Goal: Information Seeking & Learning: Find specific page/section

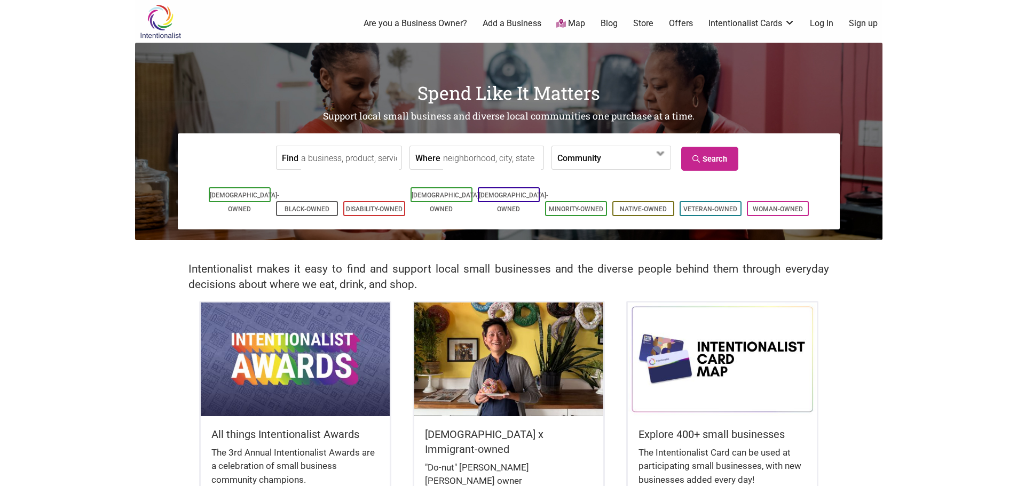
click at [357, 148] on input "Find" at bounding box center [350, 158] width 98 height 24
type input "lotus on the beach"
click at [723, 160] on link "Search" at bounding box center [709, 159] width 57 height 24
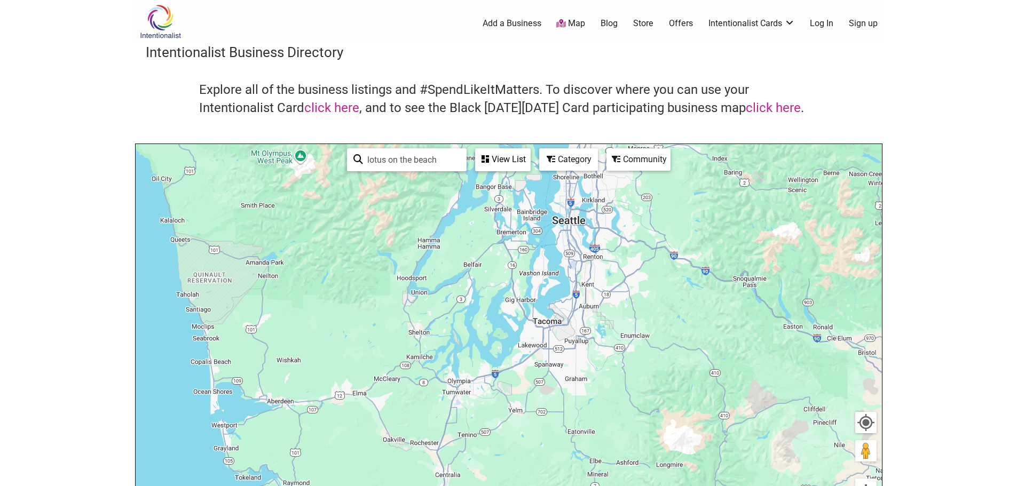
drag, startPoint x: 291, startPoint y: 297, endPoint x: 358, endPoint y: 448, distance: 165.8
click at [358, 450] on div "To navigate, press the arrow keys." at bounding box center [509, 351] width 746 height 415
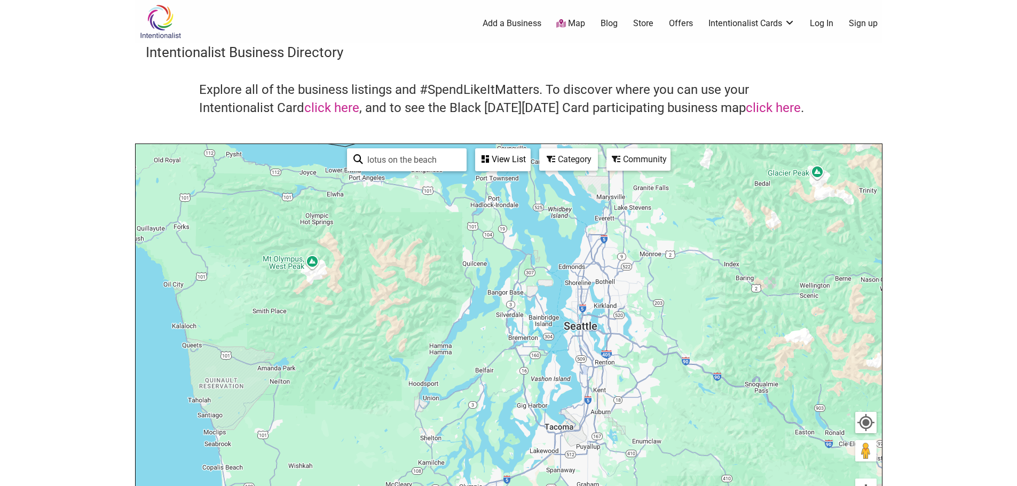
drag, startPoint x: 362, startPoint y: 305, endPoint x: 371, endPoint y: 211, distance: 93.8
click at [369, 220] on div "To navigate, press the arrow keys." at bounding box center [509, 351] width 746 height 415
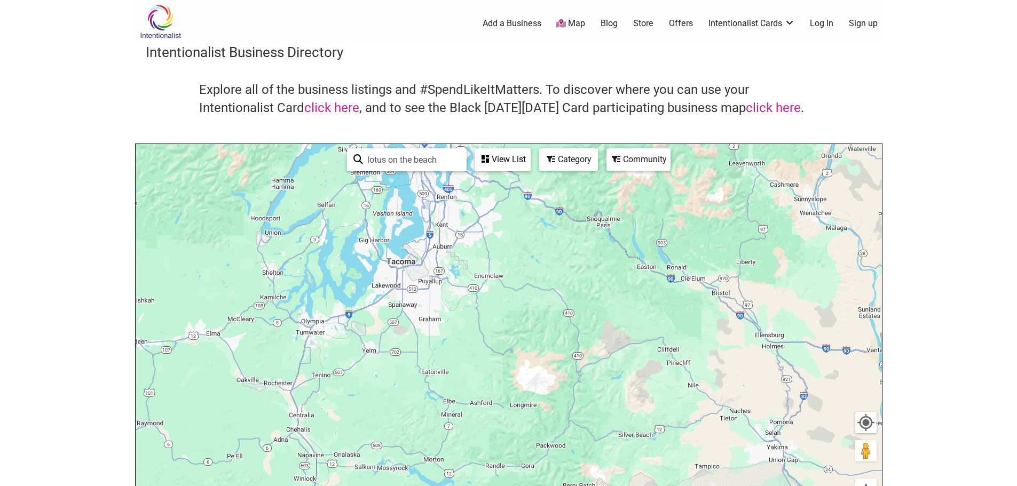
drag, startPoint x: 368, startPoint y: 374, endPoint x: 216, endPoint y: 445, distance: 168.6
click at [201, 486] on html "× Menu 0 Add a Business Map Blog Store Offers Intentionalist Cards Buy Black Ca…" at bounding box center [508, 243] width 1017 height 486
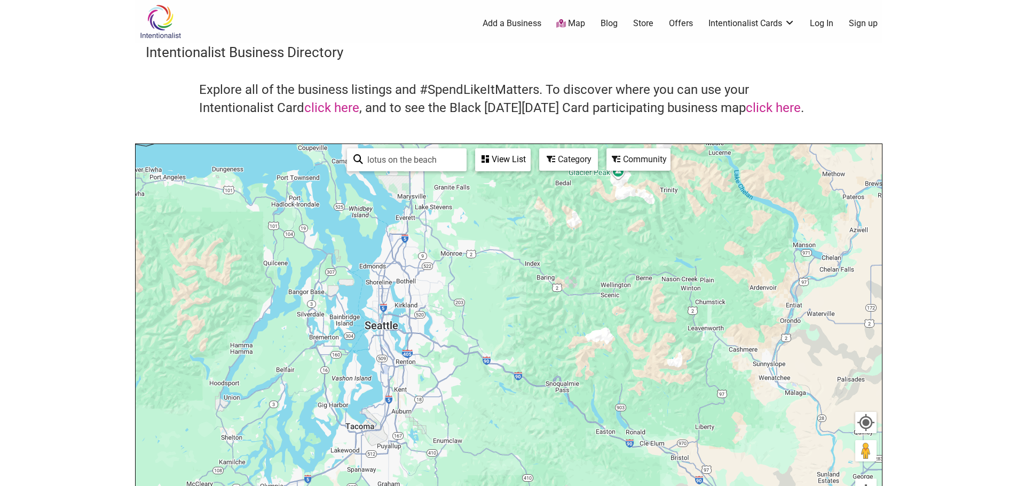
drag, startPoint x: 311, startPoint y: 232, endPoint x: 341, endPoint y: 384, distance: 154.5
click at [323, 412] on div "To navigate, press the arrow keys." at bounding box center [509, 351] width 746 height 415
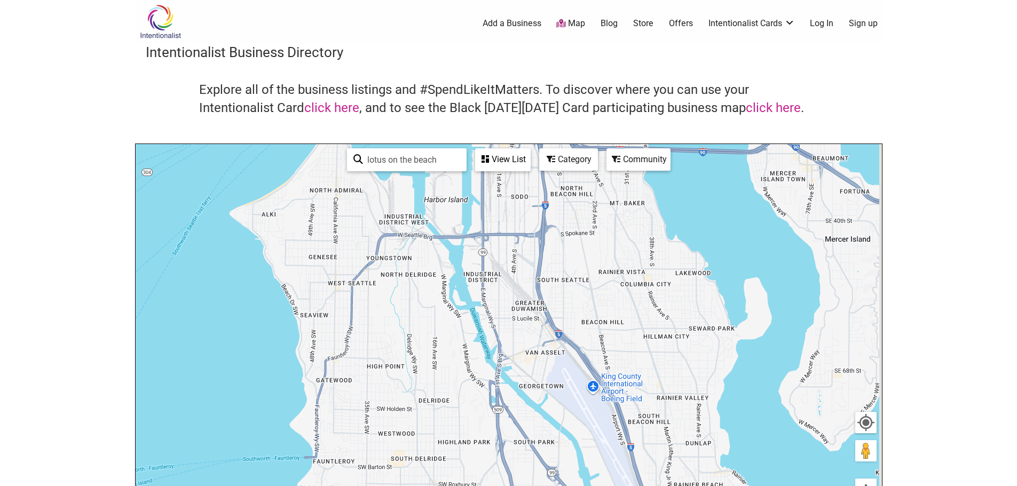
drag, startPoint x: 359, startPoint y: 254, endPoint x: 354, endPoint y: 279, distance: 25.4
click at [354, 279] on div "To navigate, press the arrow keys." at bounding box center [509, 351] width 746 height 415
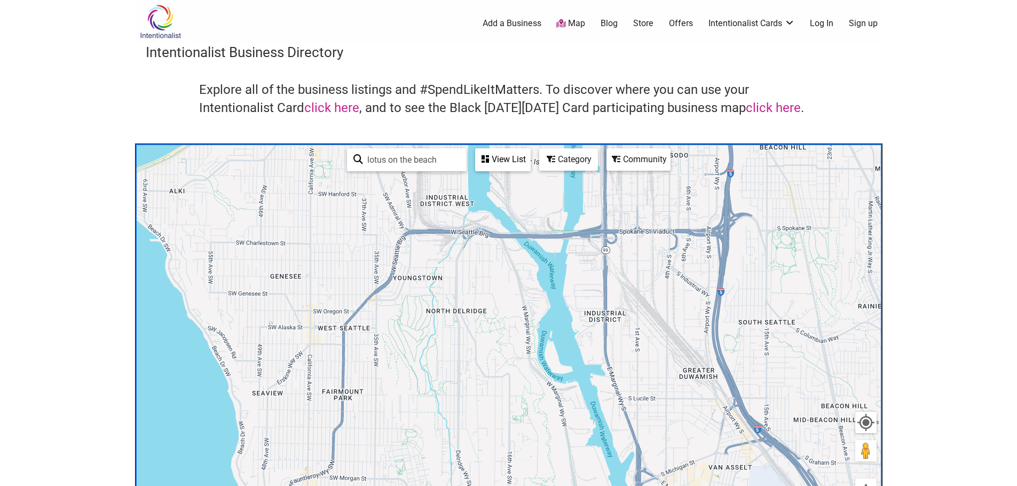
click at [500, 159] on div "View List" at bounding box center [502, 159] width 53 height 20
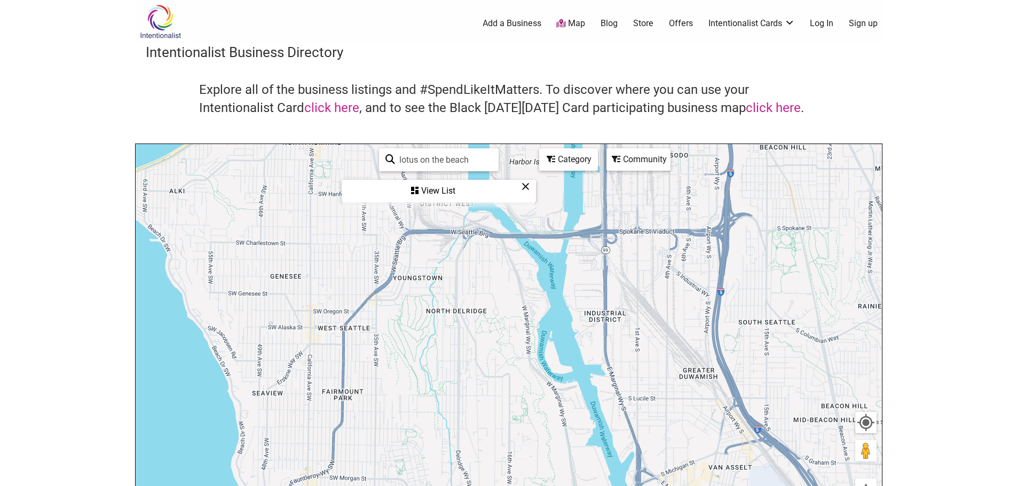
click at [467, 149] on div "lotus on the beach See All" at bounding box center [439, 159] width 120 height 23
click at [480, 156] on input "lotus on the beach" at bounding box center [443, 159] width 97 height 21
drag, startPoint x: 477, startPoint y: 160, endPoint x: 299, endPoint y: 145, distance: 178.3
click at [299, 145] on div "To navigate, press the arrow keys. Use ctrl + scroll to zoom the map lotus on t…" at bounding box center [509, 351] width 746 height 415
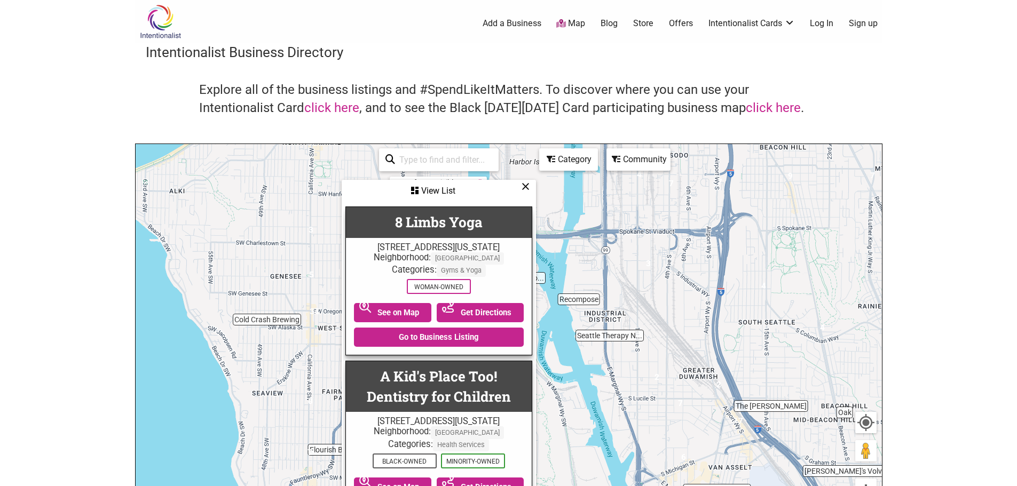
click at [557, 154] on div "Category" at bounding box center [568, 159] width 57 height 20
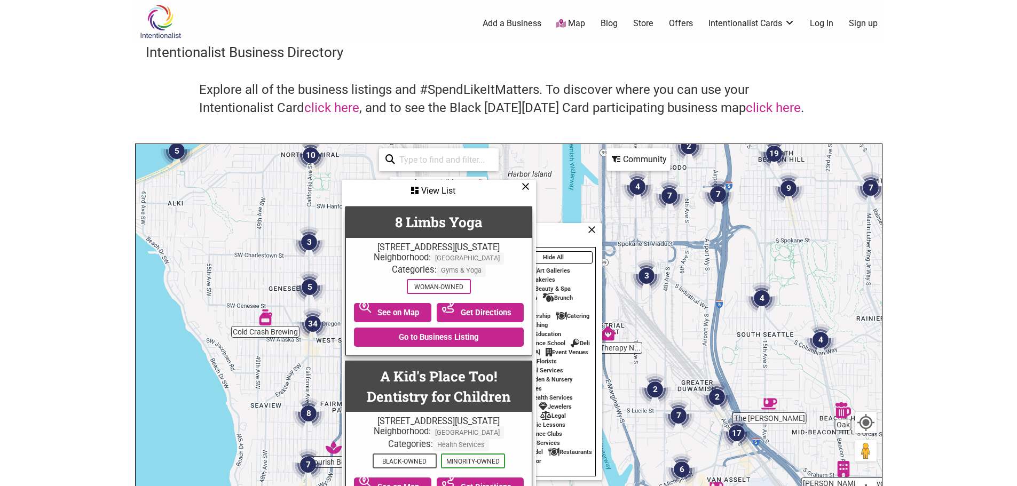
drag, startPoint x: 241, startPoint y: 233, endPoint x: 240, endPoint y: 268, distance: 35.2
click at [240, 271] on div "To navigate, press the arrow keys." at bounding box center [509, 351] width 746 height 415
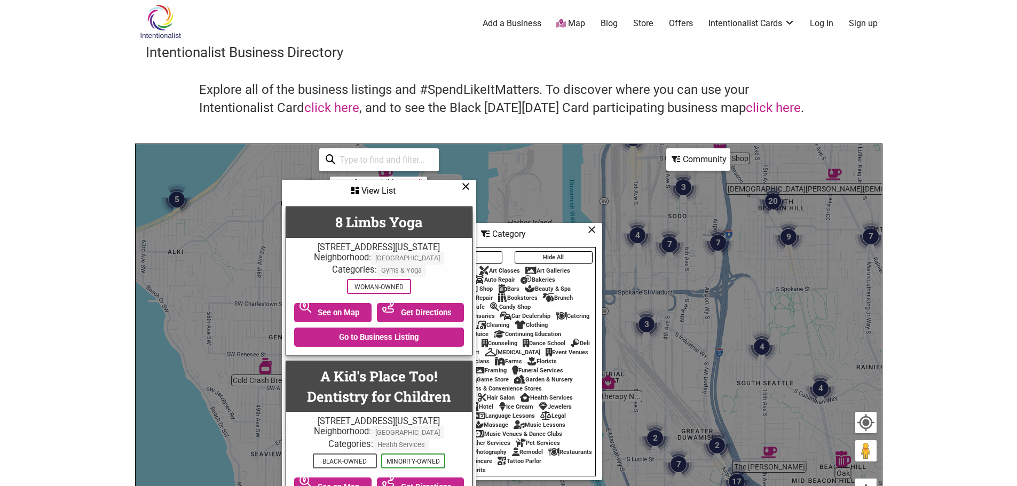
click at [467, 187] on icon at bounding box center [466, 186] width 8 height 1
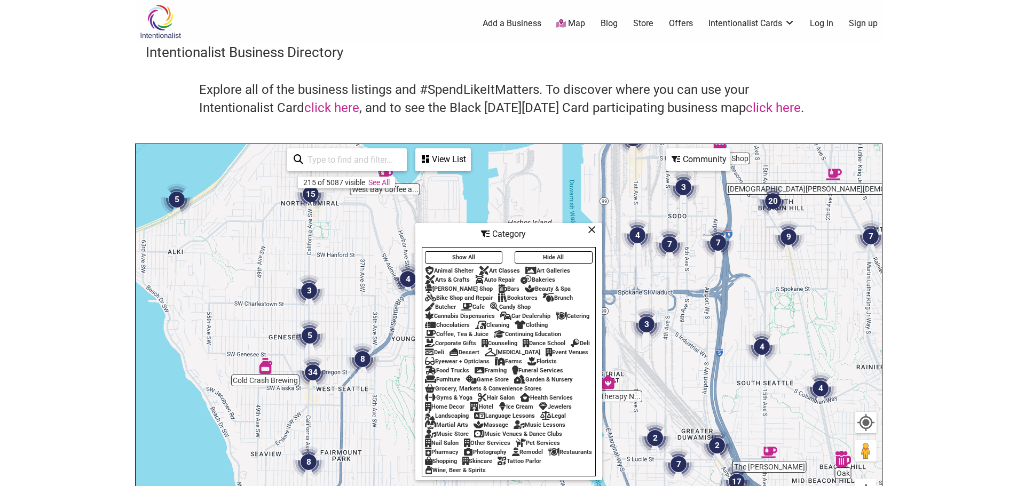
click at [590, 229] on icon at bounding box center [592, 229] width 8 height 1
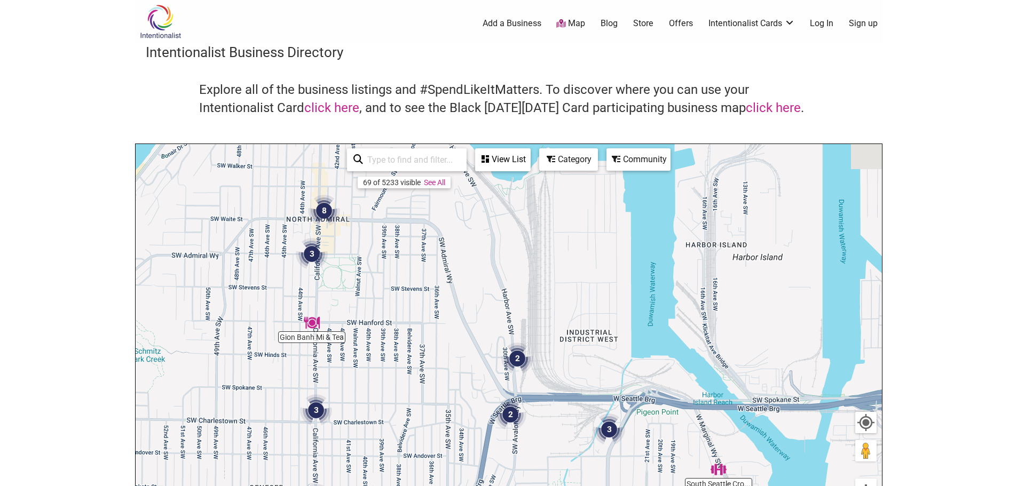
drag, startPoint x: 310, startPoint y: 255, endPoint x: 316, endPoint y: 319, distance: 64.4
click at [315, 319] on div "To navigate, press the arrow keys." at bounding box center [509, 351] width 746 height 415
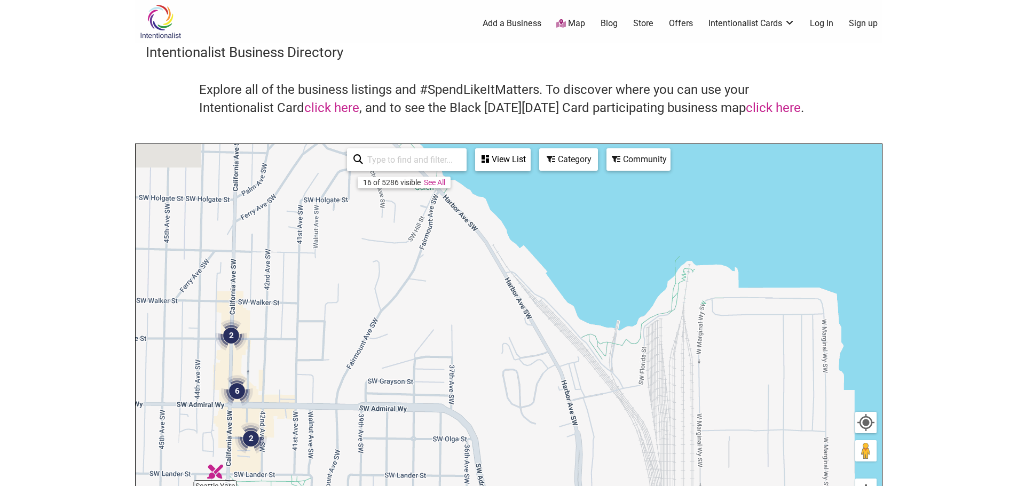
drag, startPoint x: 383, startPoint y: 341, endPoint x: 294, endPoint y: 511, distance: 192.2
click at [294, 486] on html "× Menu 0 Add a Business Map Blog Store Offers Intentionalist Cards Buy Black Ca…" at bounding box center [508, 243] width 1017 height 486
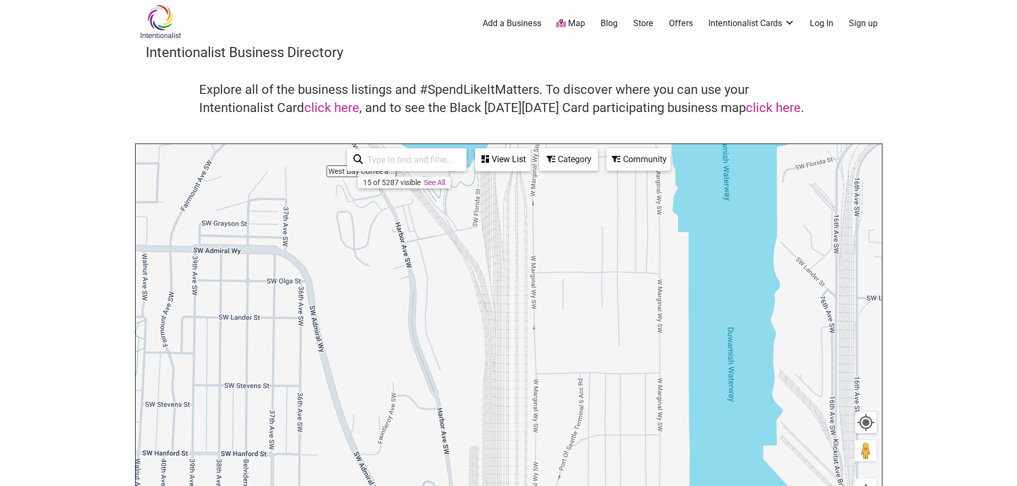
drag, startPoint x: 363, startPoint y: 306, endPoint x: 197, endPoint y: 147, distance: 229.5
click at [197, 142] on div "Intentionalist Business Directory Explore all of the business listings and #Spe…" at bounding box center [508, 301] width 747 height 517
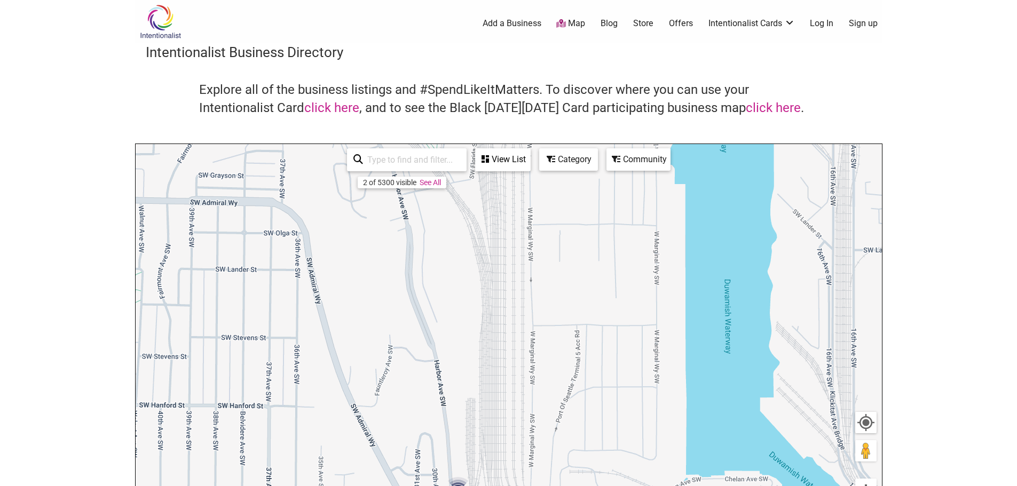
drag, startPoint x: 361, startPoint y: 353, endPoint x: 313, endPoint y: 217, distance: 143.6
click at [315, 219] on div "To navigate, press the arrow keys." at bounding box center [509, 351] width 746 height 415
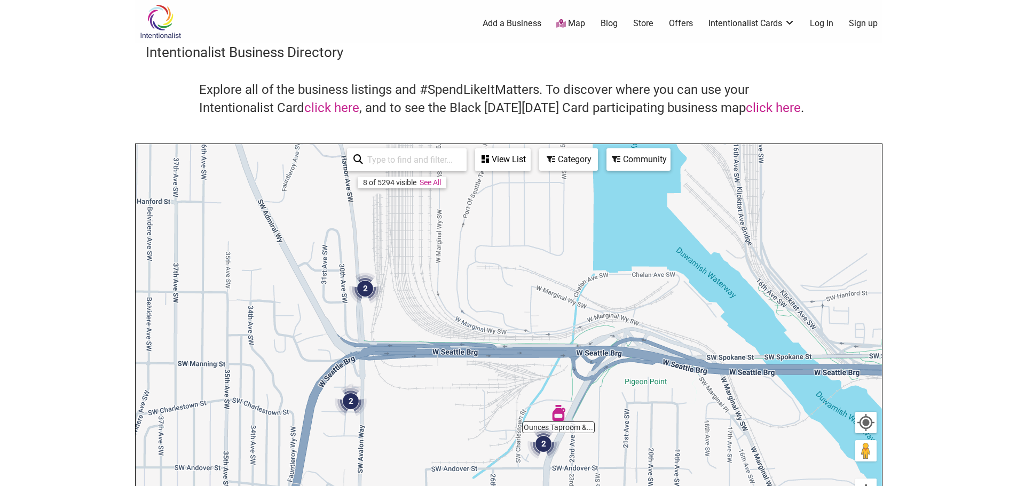
click at [337, 385] on img "2" at bounding box center [351, 401] width 32 height 32
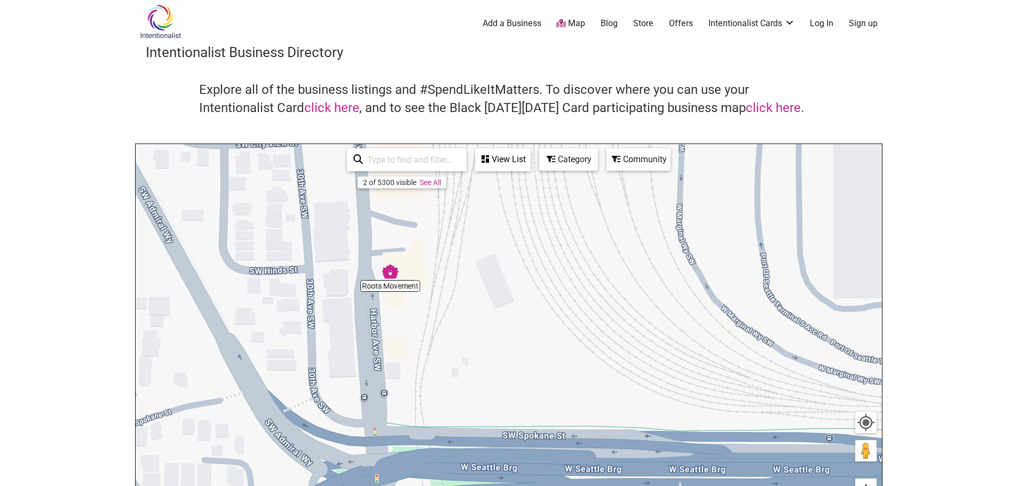
drag, startPoint x: 358, startPoint y: 303, endPoint x: 335, endPoint y: 326, distance: 32.5
click at [335, 319] on div "To navigate, press the arrow keys." at bounding box center [509, 351] width 746 height 415
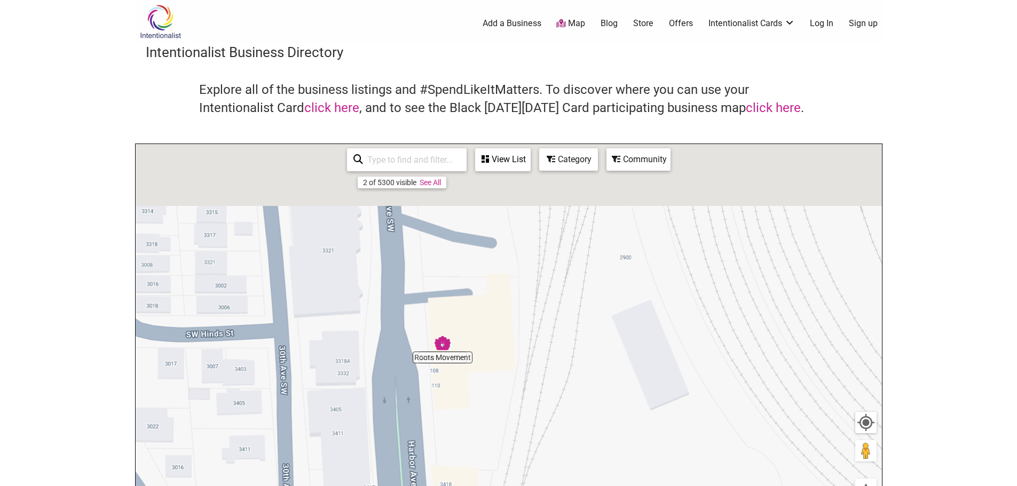
drag, startPoint x: 327, startPoint y: 261, endPoint x: 316, endPoint y: 393, distance: 132.3
click at [318, 400] on div "To navigate, press the arrow keys." at bounding box center [509, 351] width 746 height 415
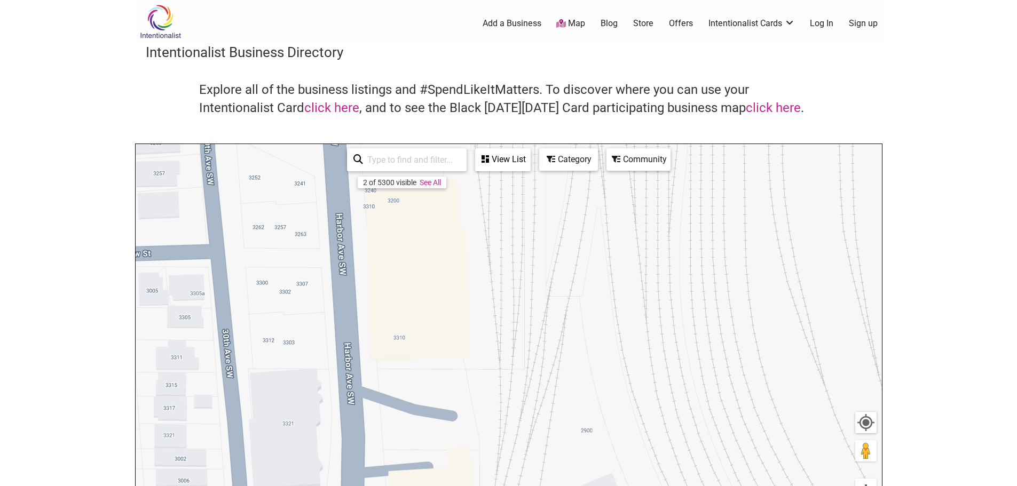
drag, startPoint x: 325, startPoint y: 351, endPoint x: 311, endPoint y: 445, distance: 94.4
click at [295, 485] on div "To navigate, press the arrow keys." at bounding box center [509, 351] width 746 height 415
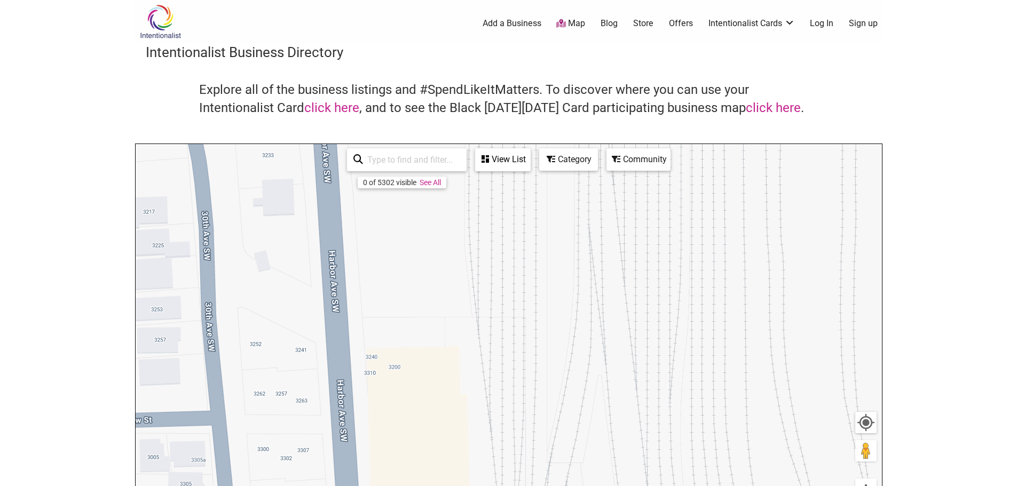
drag, startPoint x: 319, startPoint y: 419, endPoint x: 322, endPoint y: 489, distance: 70.5
click at [322, 486] on html "× Menu 0 Add a Business Map Blog Store Offers Intentionalist Cards Buy Black Ca…" at bounding box center [508, 243] width 1017 height 486
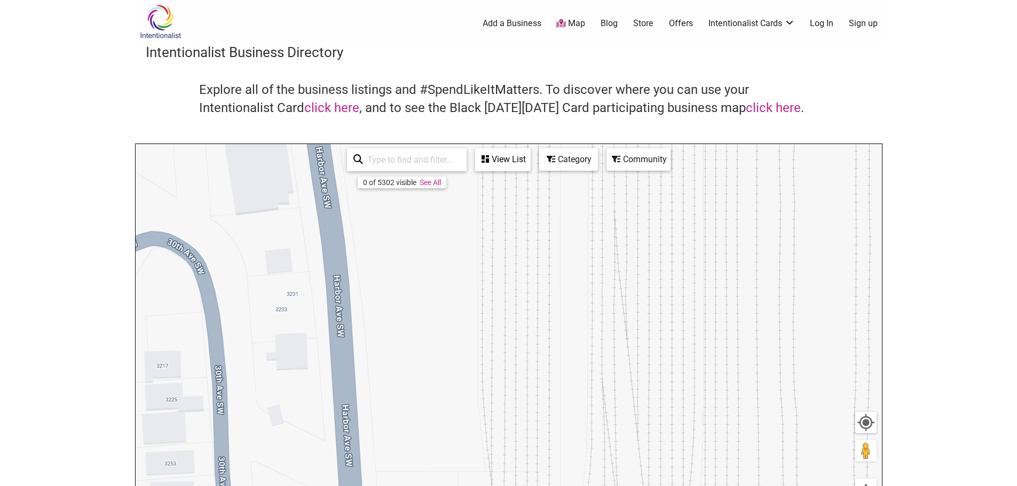
drag, startPoint x: 302, startPoint y: 312, endPoint x: 329, endPoint y: 151, distance: 164.0
click at [329, 153] on div "To navigate, press the arrow keys." at bounding box center [509, 351] width 746 height 415
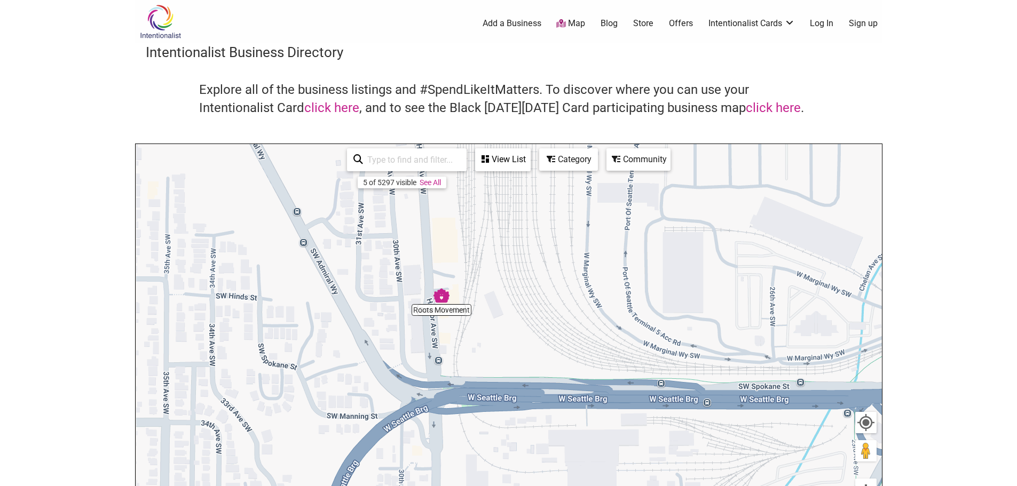
drag, startPoint x: 369, startPoint y: 291, endPoint x: 417, endPoint y: 304, distance: 49.9
click at [417, 304] on div "To navigate, press the arrow keys." at bounding box center [509, 351] width 746 height 415
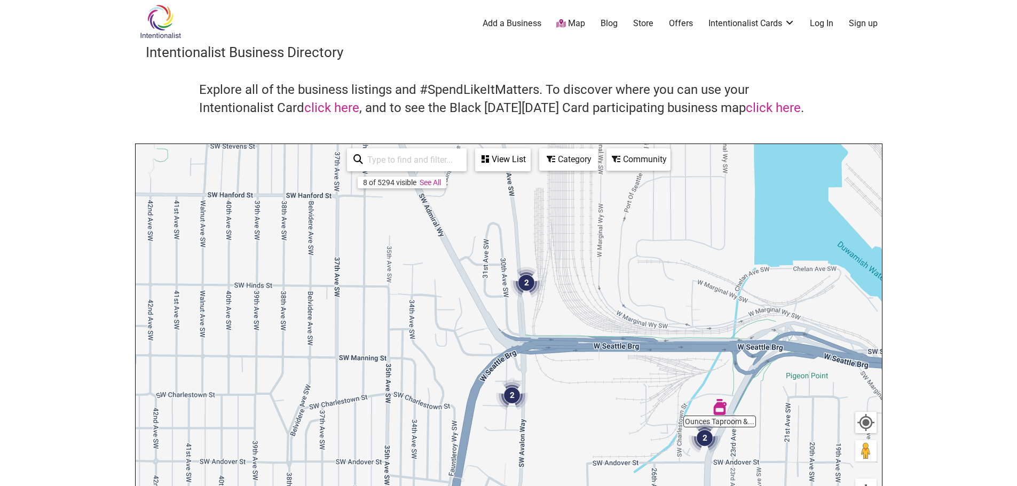
drag, startPoint x: 330, startPoint y: 303, endPoint x: 450, endPoint y: 302, distance: 120.1
click at [450, 302] on div "To navigate, press the arrow keys." at bounding box center [509, 351] width 746 height 415
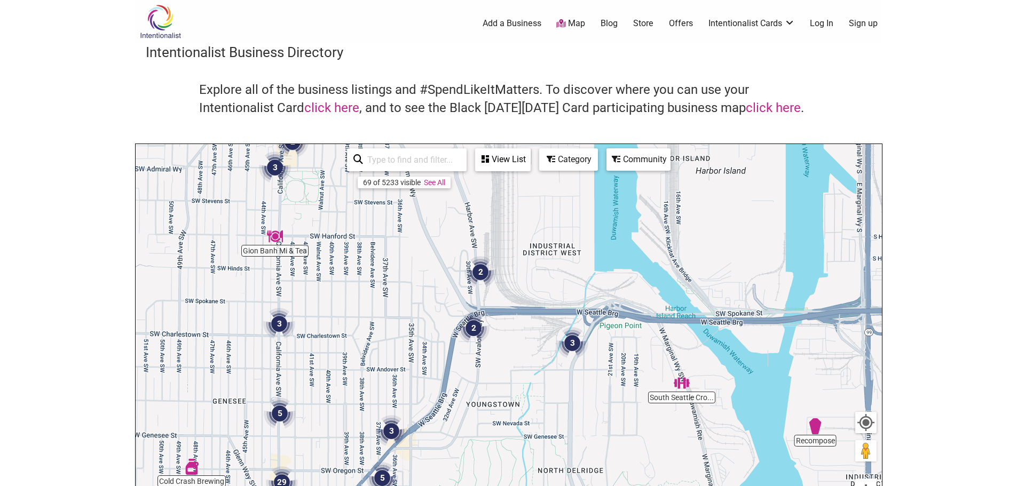
click at [561, 165] on div "Category" at bounding box center [568, 159] width 57 height 20
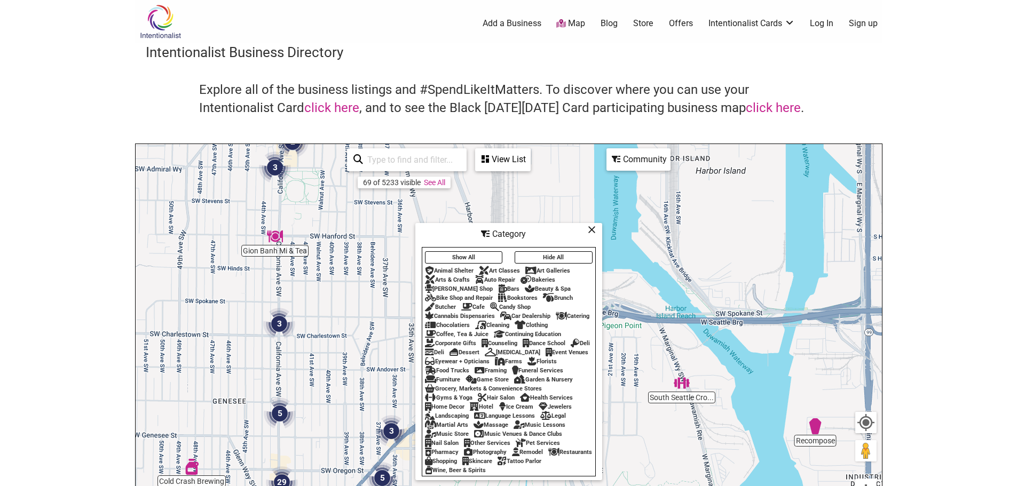
click at [541, 251] on button "Hide All" at bounding box center [553, 257] width 78 height 12
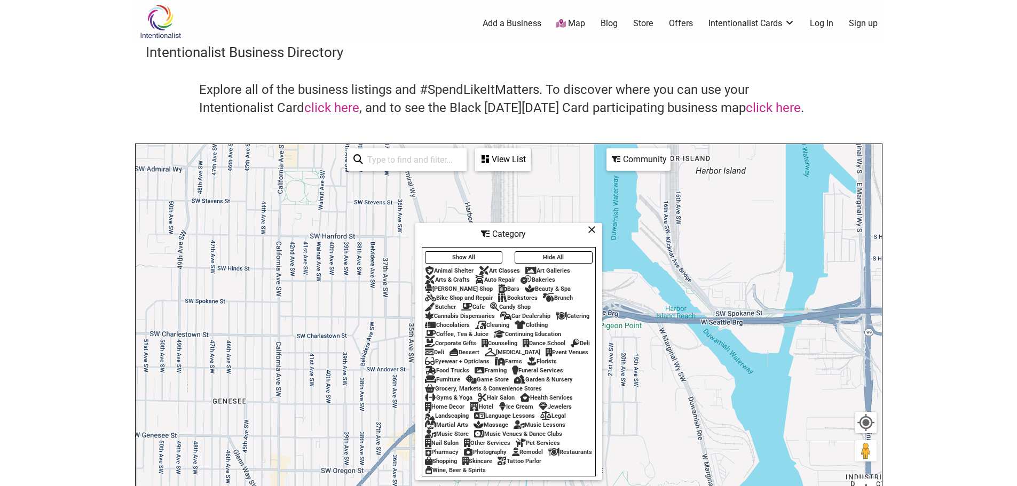
click at [555, 251] on button "Hide All" at bounding box center [553, 257] width 78 height 12
click at [483, 304] on div "Cafe" at bounding box center [472, 307] width 23 height 7
click at [558, 295] on div "Brunch" at bounding box center [558, 298] width 30 height 7
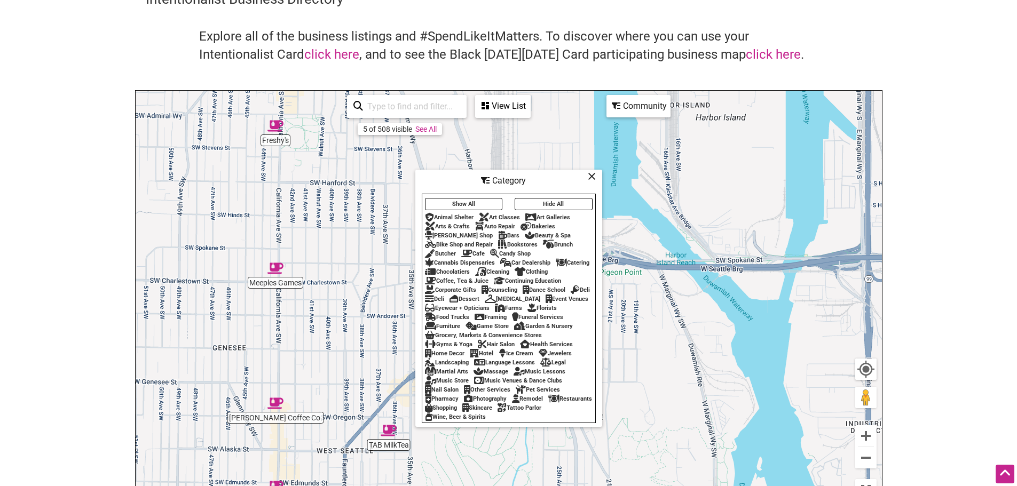
click at [571, 293] on div "Deli" at bounding box center [580, 290] width 19 height 7
click at [434, 299] on icon at bounding box center [429, 299] width 9 height 1
click at [469, 314] on div "Food Trucks" at bounding box center [447, 317] width 44 height 7
click at [548, 402] on div "Restaurants" at bounding box center [570, 398] width 44 height 7
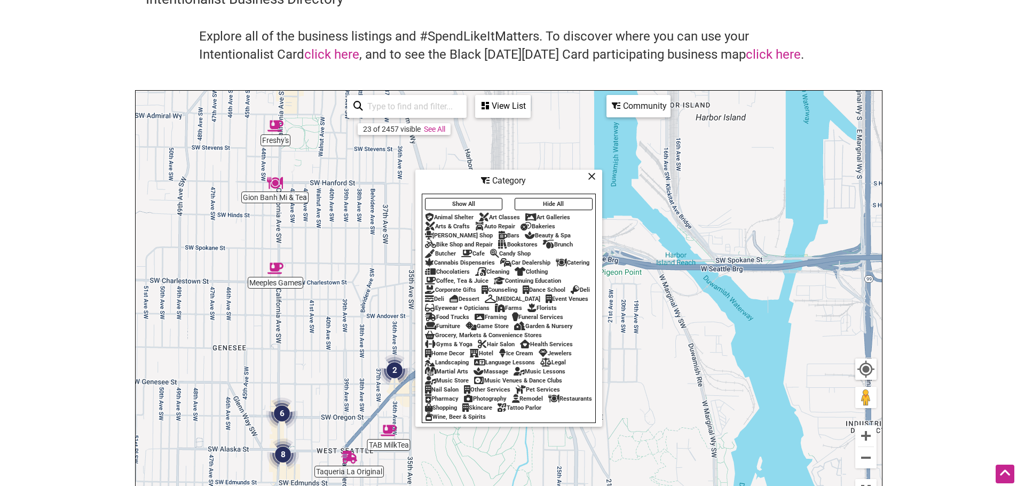
scroll to position [107, 0]
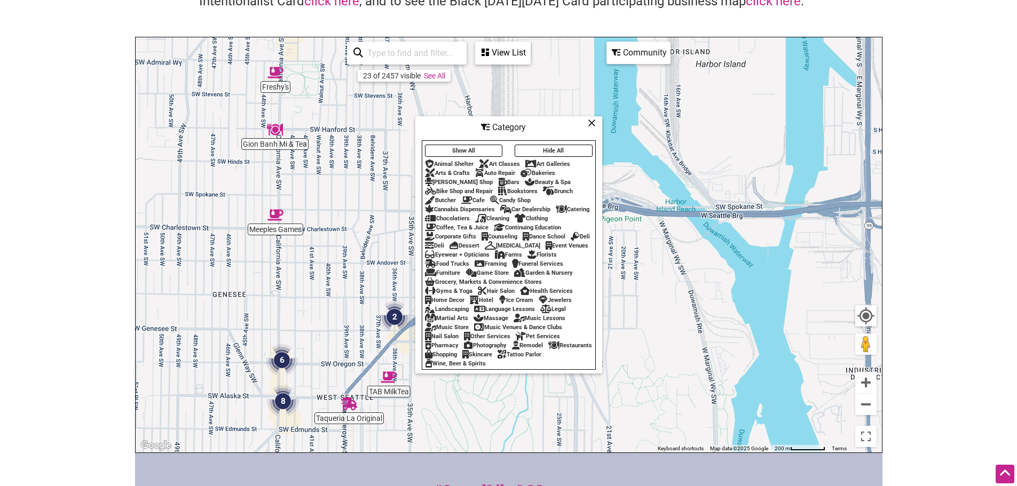
click at [590, 123] on icon at bounding box center [592, 123] width 8 height 1
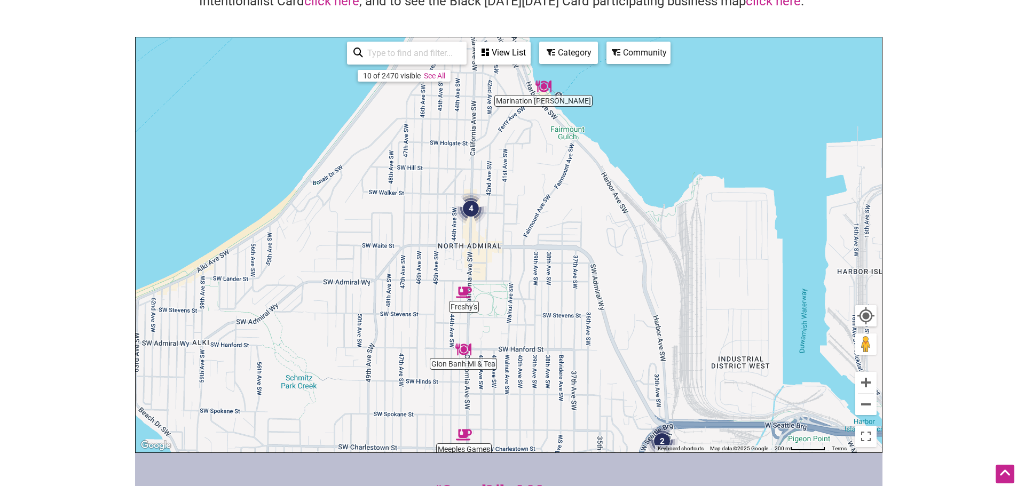
drag, startPoint x: 313, startPoint y: 226, endPoint x: 534, endPoint y: 251, distance: 221.8
click at [534, 251] on div "To navigate, press the arrow keys." at bounding box center [509, 244] width 746 height 415
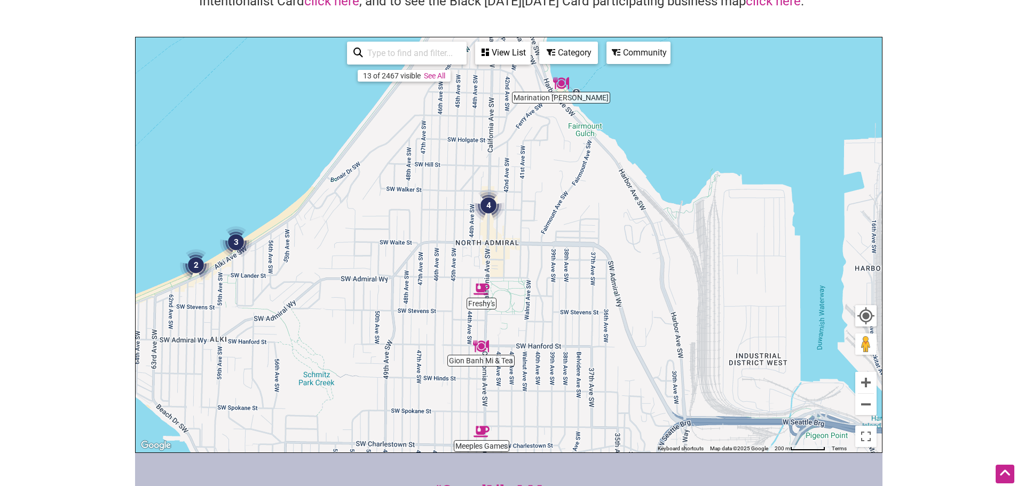
drag, startPoint x: 333, startPoint y: 286, endPoint x: 381, endPoint y: 286, distance: 47.5
click at [381, 286] on div "To navigate, press the arrow keys." at bounding box center [509, 244] width 746 height 415
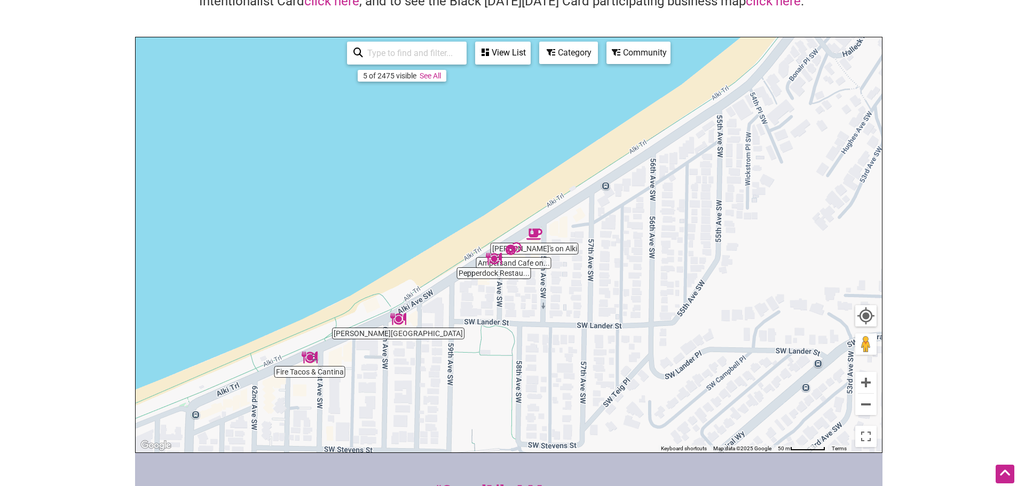
drag, startPoint x: 590, startPoint y: 294, endPoint x: 532, endPoint y: 319, distance: 62.9
click at [532, 319] on div "To navigate, press the arrow keys." at bounding box center [509, 244] width 746 height 415
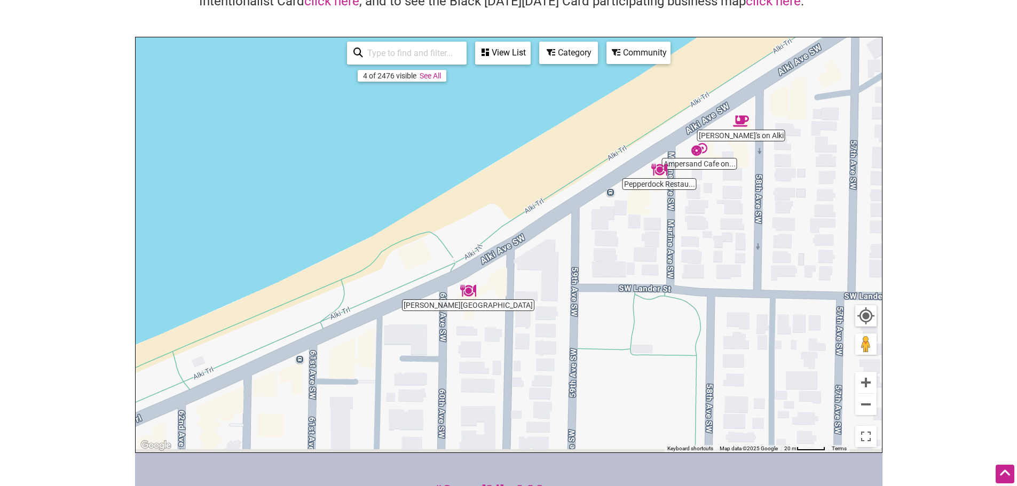
drag, startPoint x: 410, startPoint y: 351, endPoint x: 722, endPoint y: 196, distance: 348.0
click at [719, 197] on div "To navigate, press the arrow keys." at bounding box center [509, 244] width 746 height 415
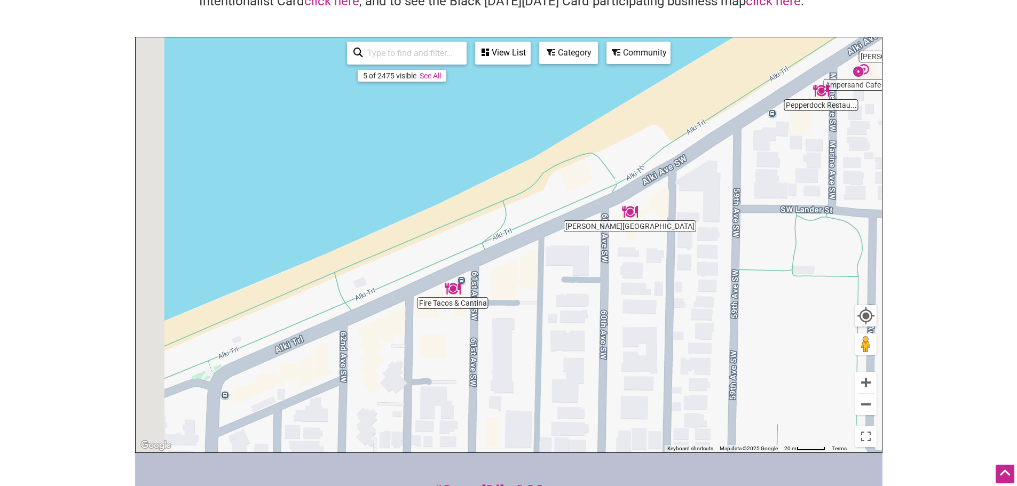
drag, startPoint x: 401, startPoint y: 369, endPoint x: 494, endPoint y: 307, distance: 111.5
click at [490, 312] on div "To navigate, press the arrow keys." at bounding box center [509, 244] width 746 height 415
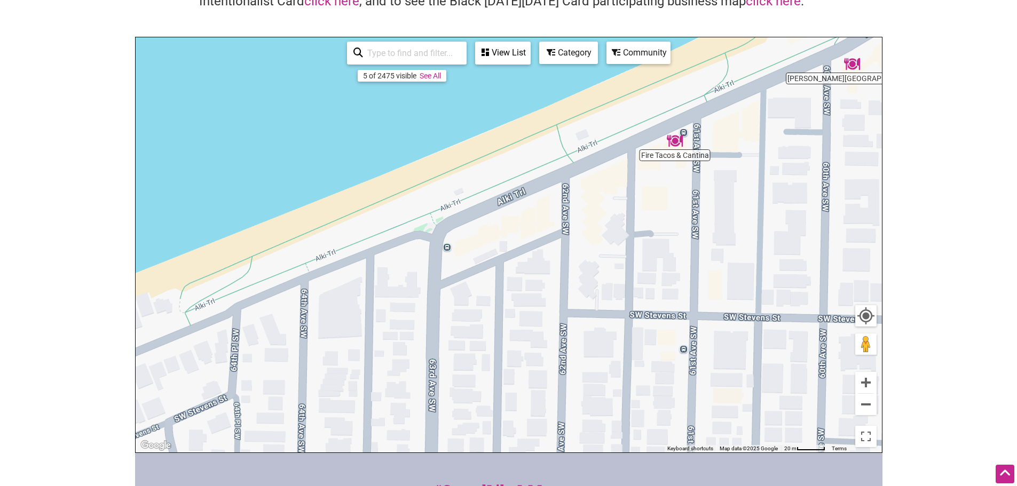
drag, startPoint x: 454, startPoint y: 326, endPoint x: 439, endPoint y: 340, distance: 20.8
click at [439, 340] on div "To navigate, press the arrow keys." at bounding box center [509, 244] width 746 height 415
